Goal: Information Seeking & Learning: Learn about a topic

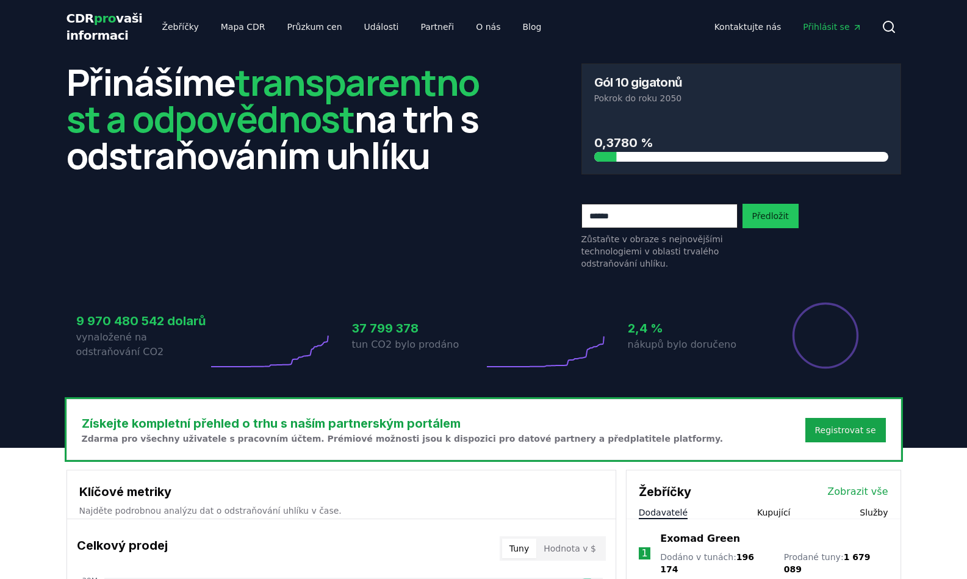
scroll to position [6, 0]
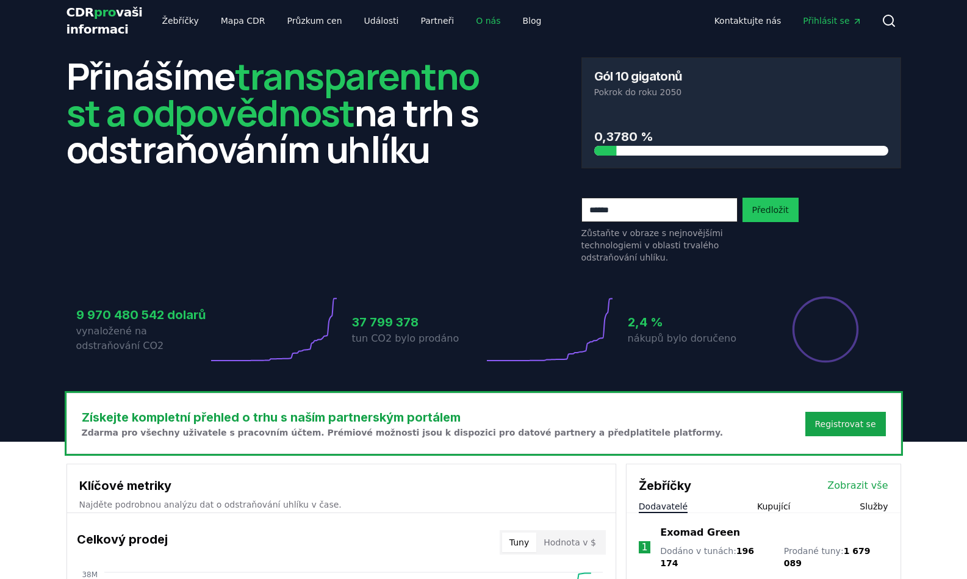
click at [476, 26] on font "O nás" at bounding box center [488, 21] width 24 height 10
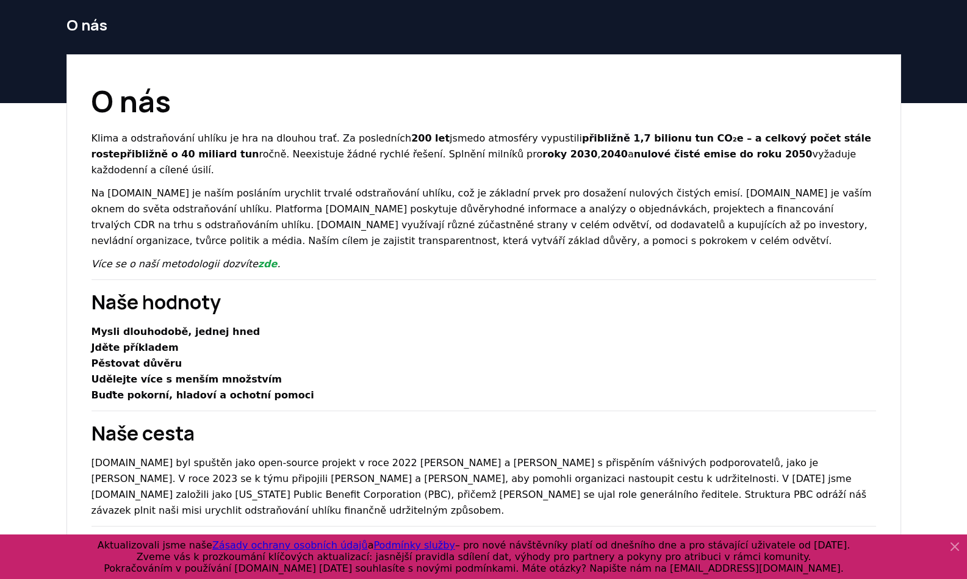
scroll to position [49, 0]
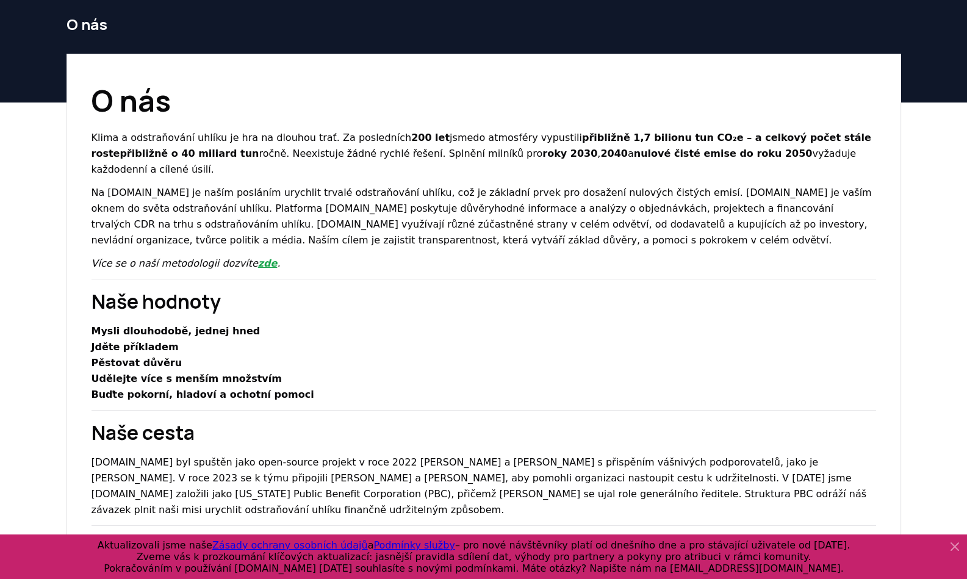
click at [258, 265] on font "zde" at bounding box center [268, 263] width 20 height 12
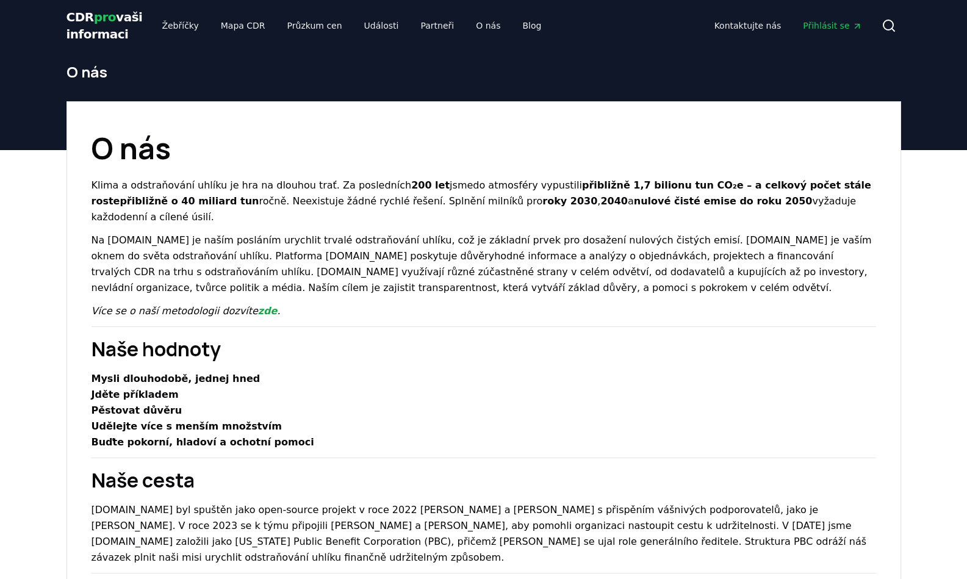
scroll to position [2, 0]
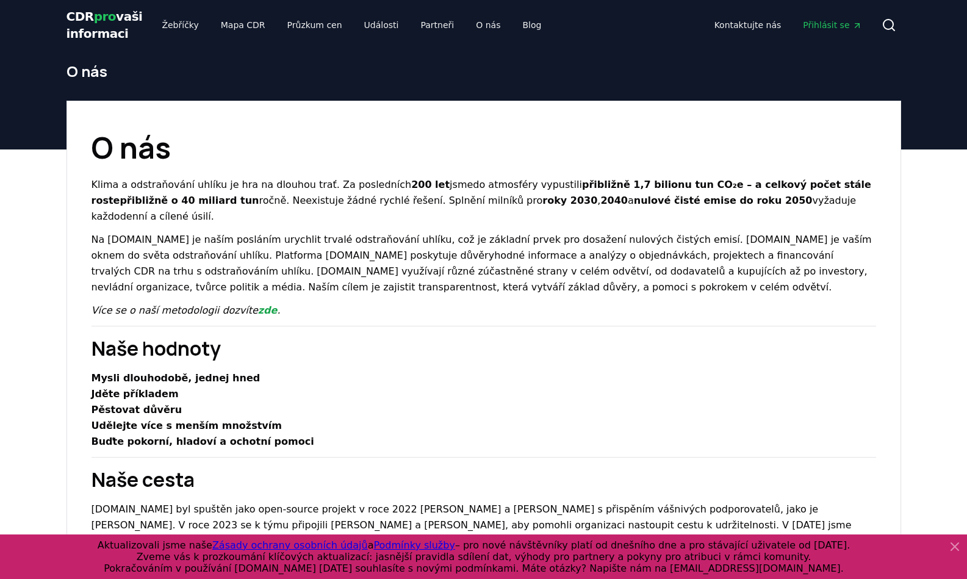
drag, startPoint x: 93, startPoint y: 257, endPoint x: 212, endPoint y: 257, distance: 118.9
click at [210, 257] on font "Na [DOMAIN_NAME] je naším posláním urychlit trvalé odstraňování uhlíku, což je …" at bounding box center [481, 263] width 780 height 59
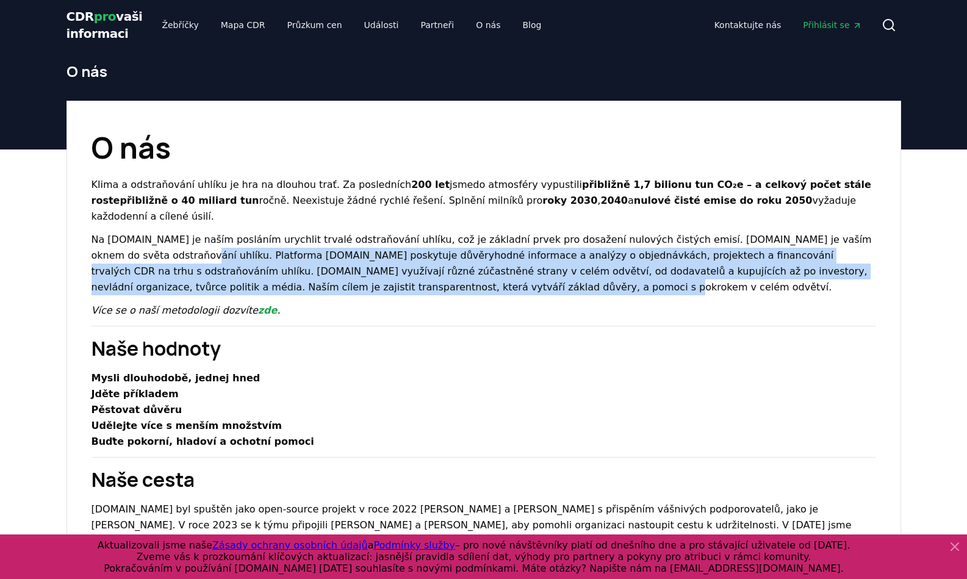
scroll to position [1, 0]
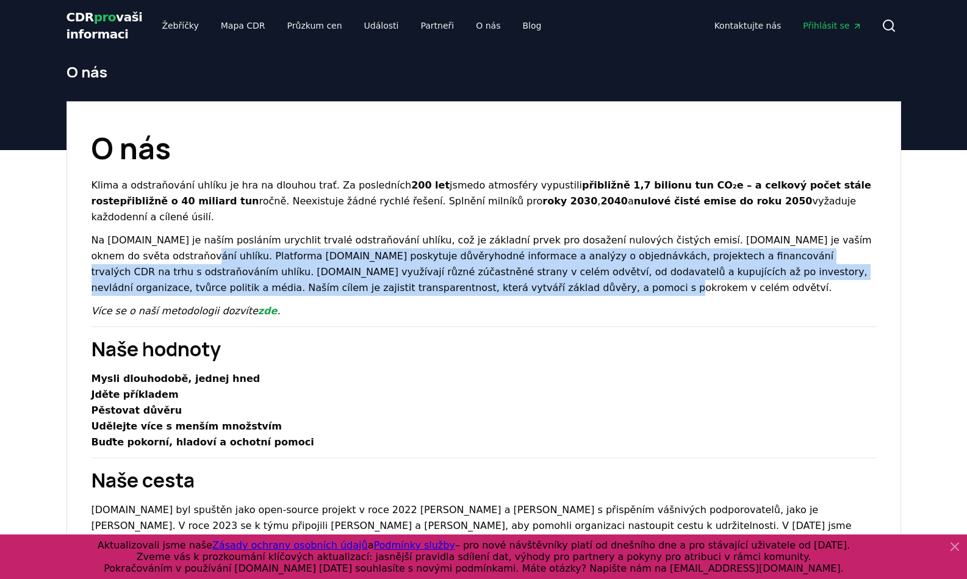
drag, startPoint x: 91, startPoint y: 258, endPoint x: 721, endPoint y: 288, distance: 630.7
click at [721, 288] on p "Na [DOMAIN_NAME] je naším posláním urychlit trvalé odstraňování uhlíku, což je …" at bounding box center [483, 263] width 784 height 63
copy font "Platforma CDR.fyi poskytuje důvěryhodné informace a analýzy o objednávkách, pro…"
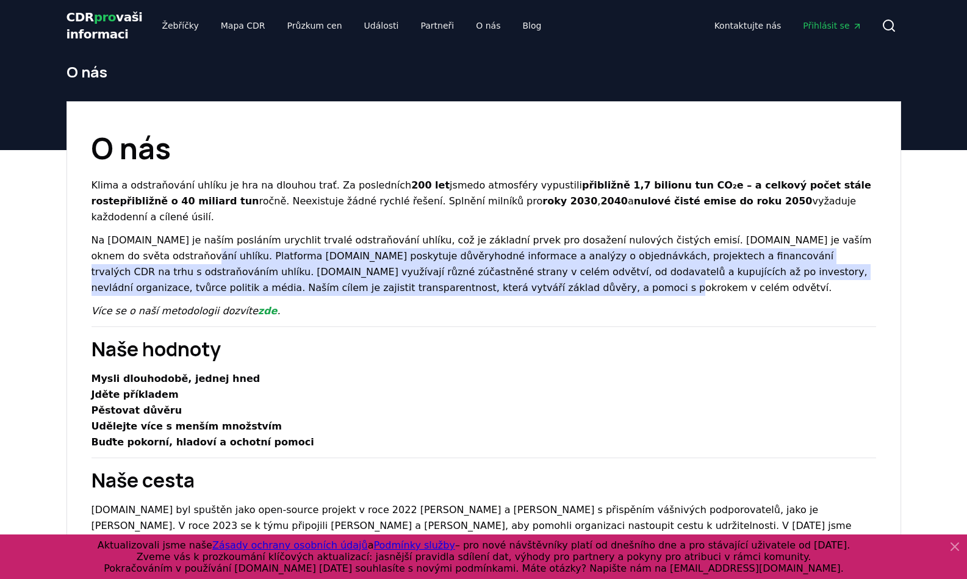
scroll to position [9, 0]
